Goal: Transaction & Acquisition: Purchase product/service

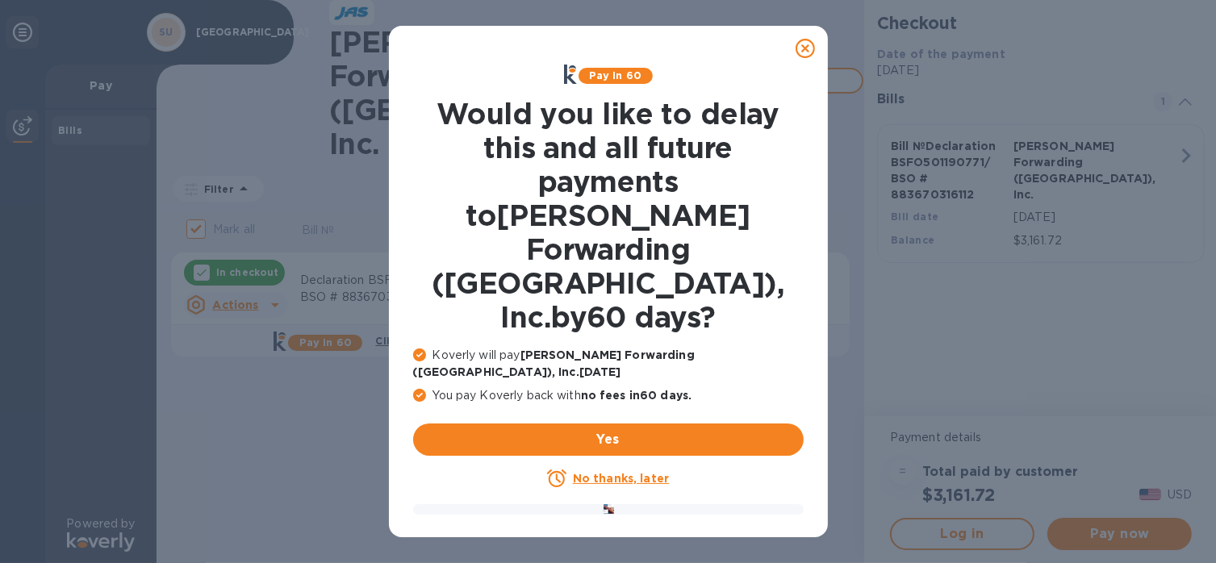
click at [806, 49] on icon at bounding box center [805, 48] width 19 height 19
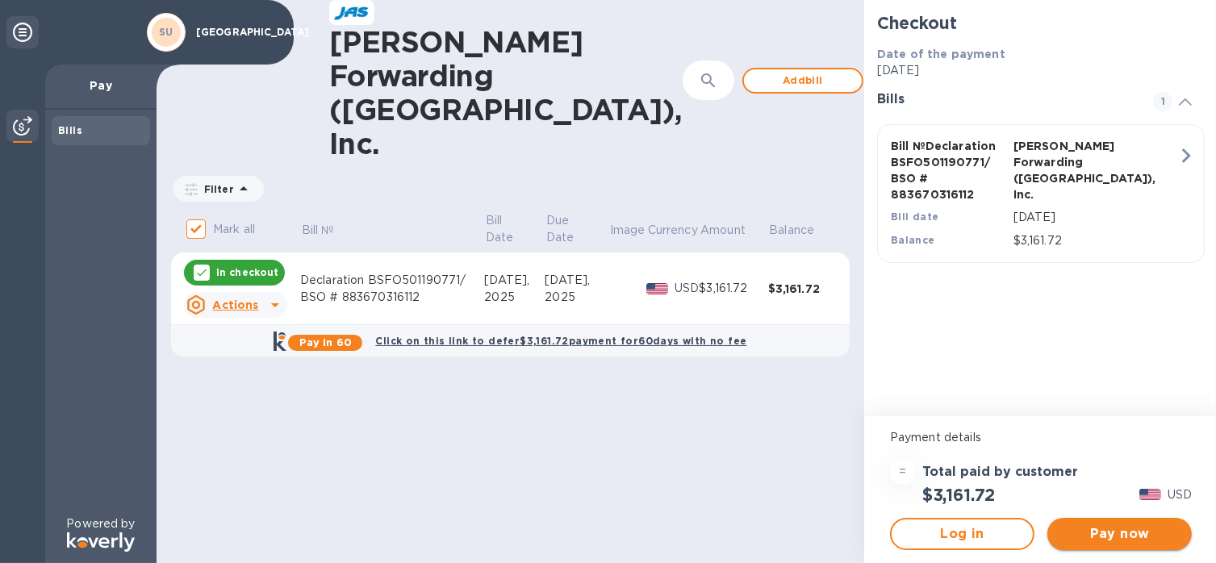
click at [1121, 537] on span "Pay now" at bounding box center [1119, 534] width 119 height 19
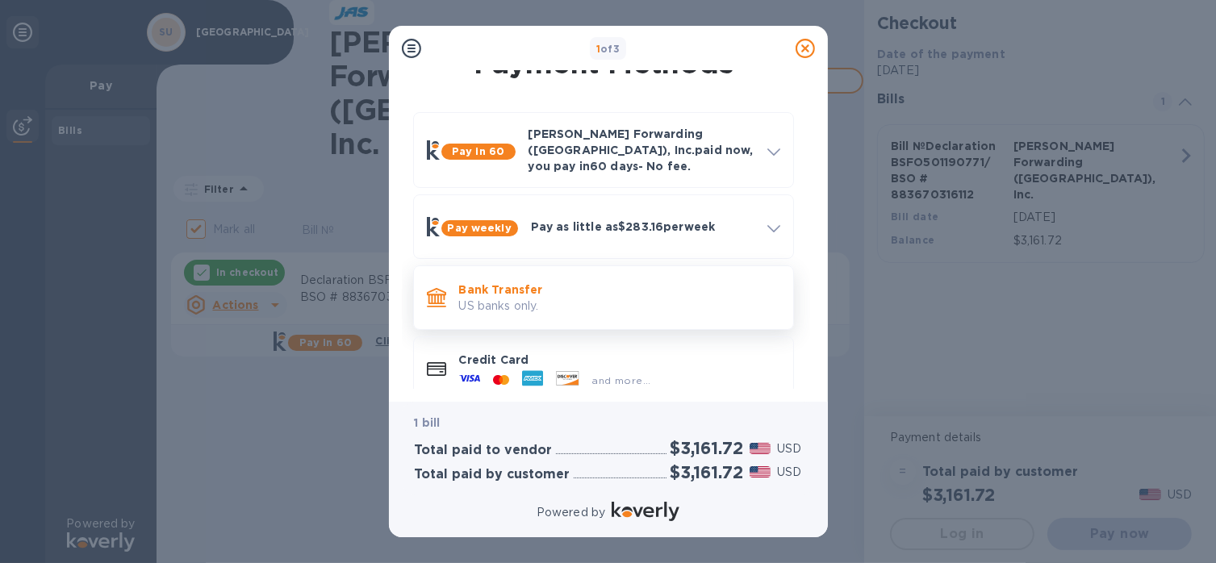
scroll to position [42, 0]
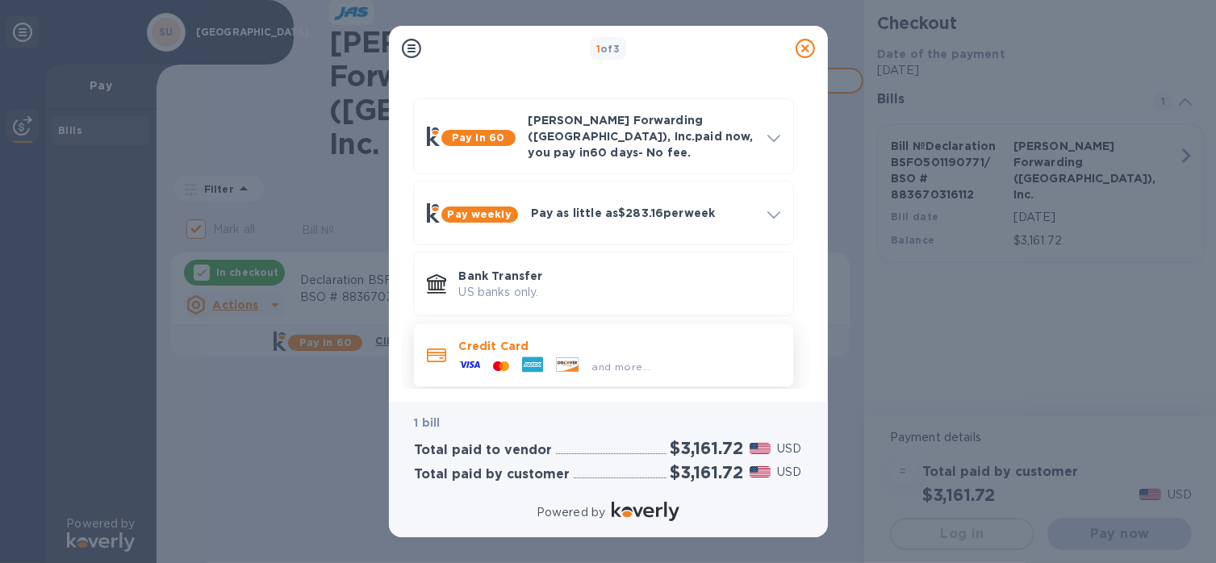
click at [676, 354] on div "and more..." at bounding box center [619, 363] width 321 height 18
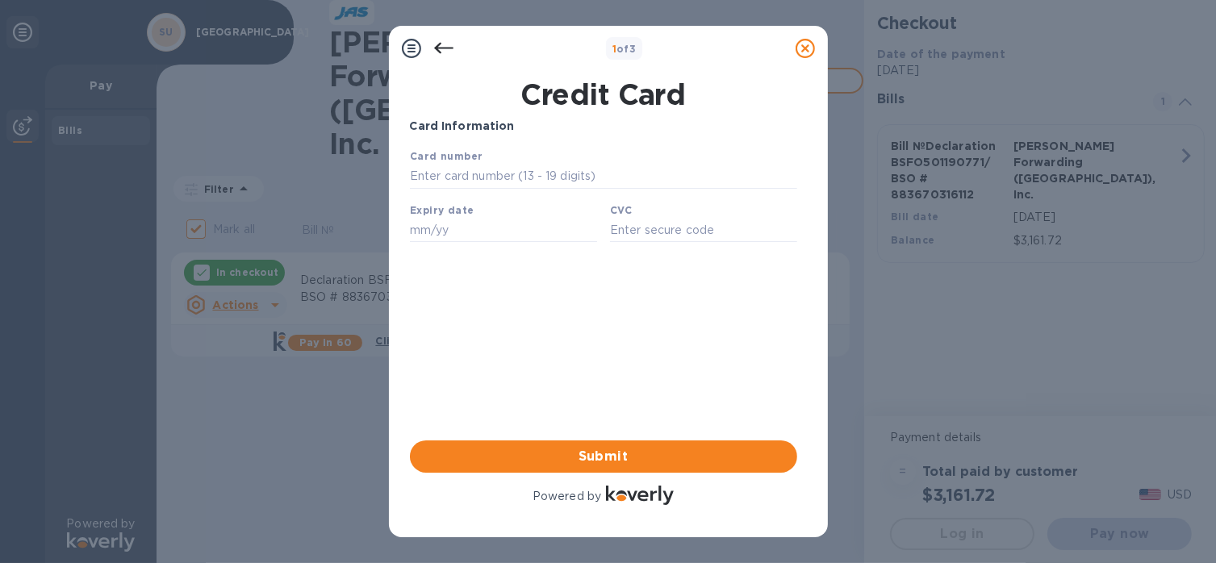
scroll to position [0, 0]
click at [601, 174] on input "text" at bounding box center [602, 176] width 387 height 24
type input "[CREDIT_CARD_NUMBER]"
click at [483, 239] on input "text" at bounding box center [502, 229] width 187 height 24
type input "10/25"
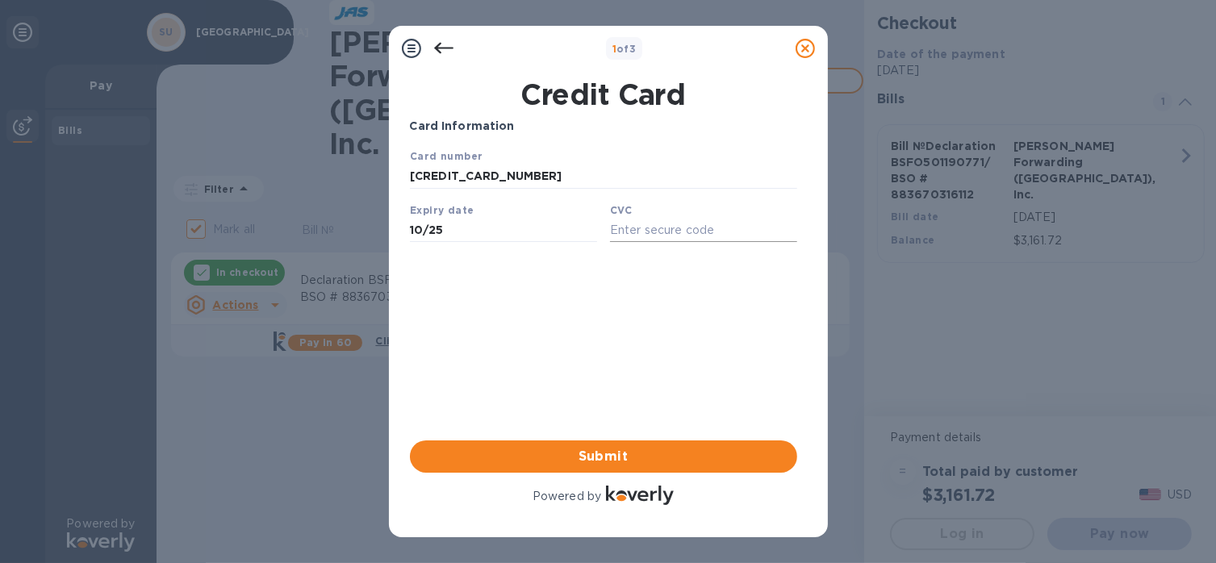
click at [666, 223] on input "text" at bounding box center [702, 229] width 187 height 24
type input "270"
click at [707, 450] on span "Submit" at bounding box center [604, 456] width 362 height 19
